Goal: Task Accomplishment & Management: Use online tool/utility

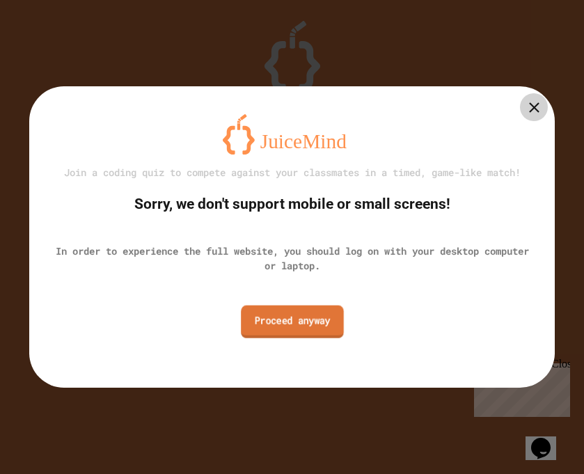
click at [306, 322] on link "Proceed anyway" at bounding box center [292, 321] width 103 height 33
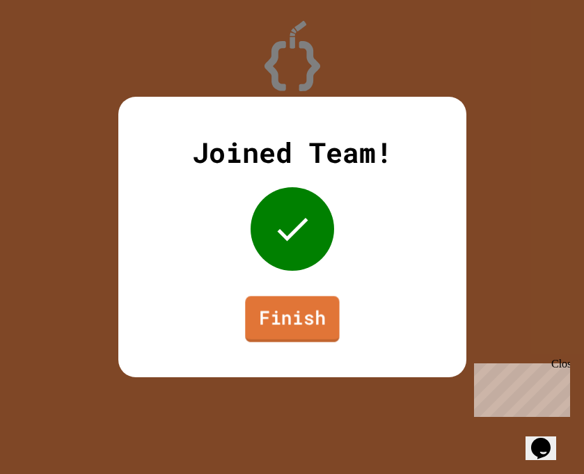
click at [306, 322] on link "Finish" at bounding box center [292, 319] width 94 height 46
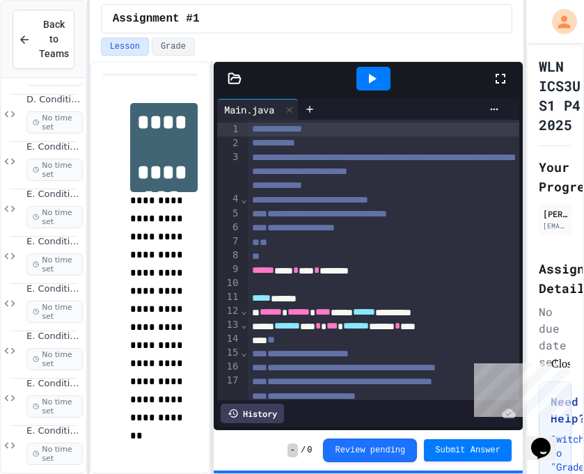
scroll to position [622, 0]
click at [45, 206] on span "No time set" at bounding box center [54, 216] width 56 height 22
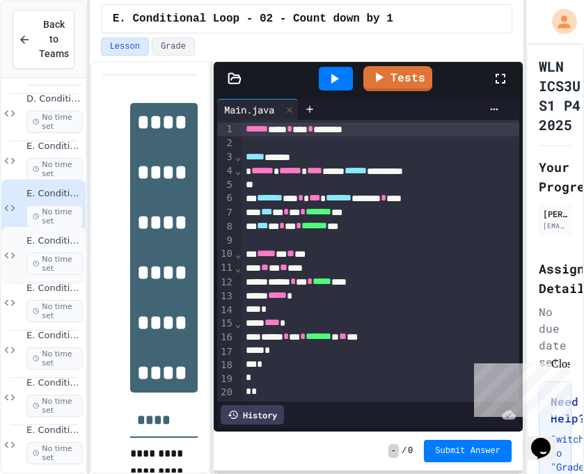
click at [64, 244] on span "E. Conditional Loop - 03 - Count Up by 5" at bounding box center [54, 241] width 56 height 12
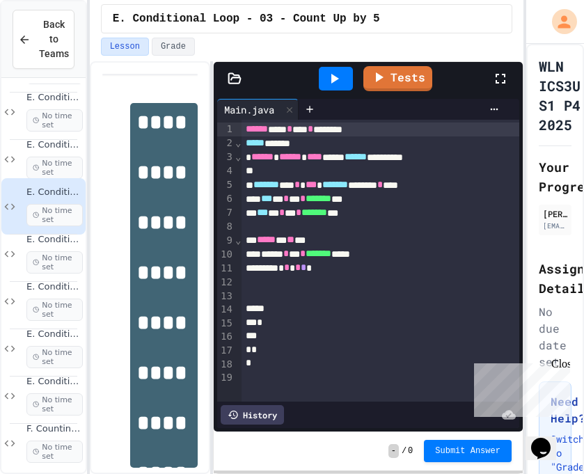
scroll to position [672, 0]
click at [66, 245] on div "E. Conditional Loop - 04 - Sum of Positive Numbers No time set" at bounding box center [54, 252] width 56 height 40
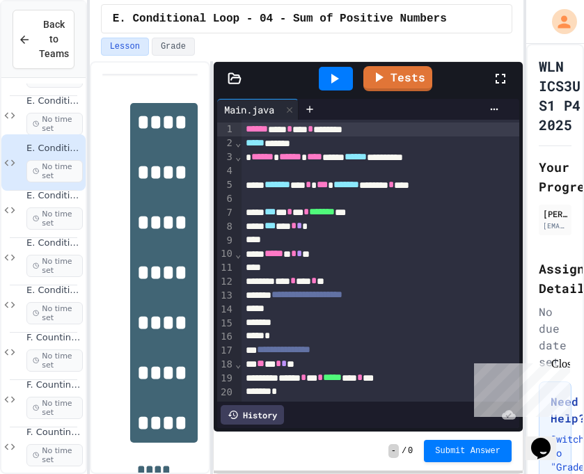
scroll to position [763, 0]
click at [61, 207] on span "No time set" at bounding box center [54, 217] width 56 height 22
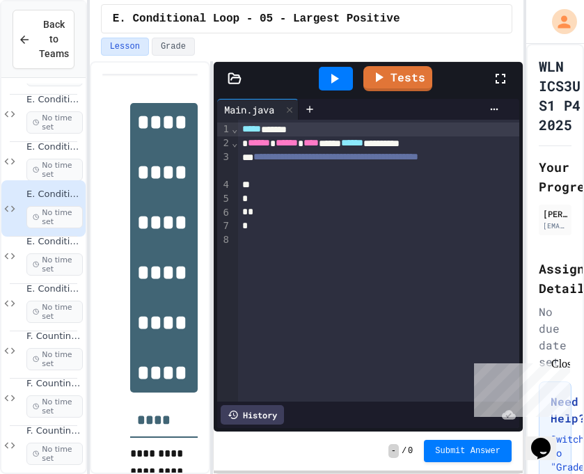
click at [305, 200] on div at bounding box center [378, 199] width 281 height 14
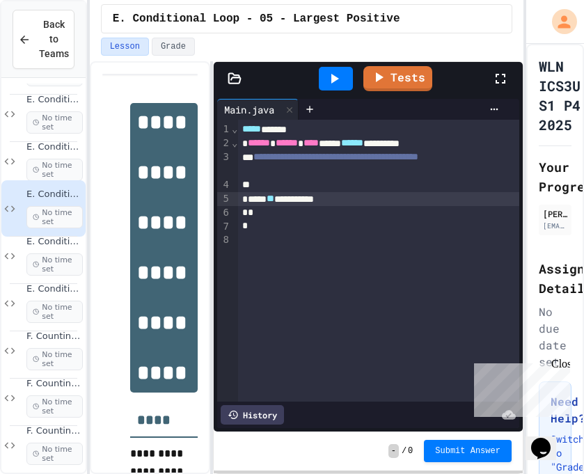
click at [345, 76] on div at bounding box center [336, 79] width 34 height 24
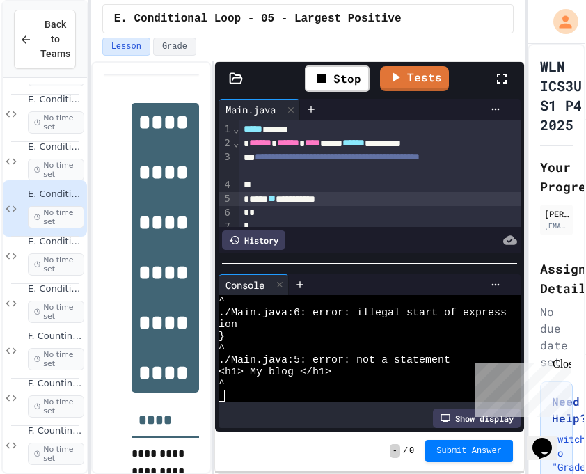
scroll to position [118, 0]
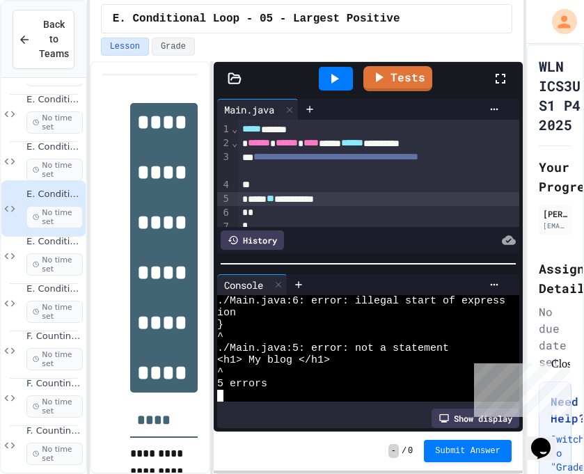
click at [322, 203] on div "**********" at bounding box center [378, 199] width 281 height 14
